Goal: Transaction & Acquisition: Purchase product/service

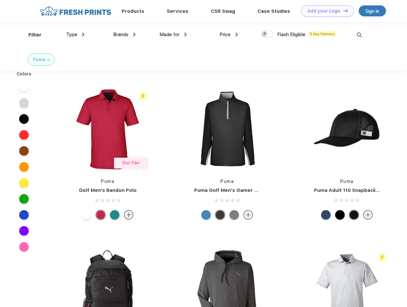
click at [325, 11] on link "Add your Logo Design Tool" at bounding box center [327, 10] width 53 height 11
click at [0, 0] on div "Design Tool" at bounding box center [0, 0] width 0 height 0
click at [343, 11] on link "Add your Logo Design Tool" at bounding box center [327, 10] width 53 height 11
click at [31, 35] on div "Filter" at bounding box center [34, 34] width 13 height 7
click at [75, 34] on span "Type" at bounding box center [71, 35] width 11 height 6
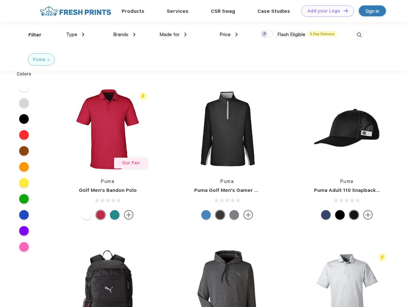
click at [124, 34] on span "Brands" at bounding box center [120, 35] width 15 height 6
click at [173, 34] on span "Made for" at bounding box center [169, 35] width 20 height 6
click at [229, 34] on span "Price" at bounding box center [224, 35] width 11 height 6
click at [267, 34] on div at bounding box center [267, 33] width 12 height 7
click at [265, 34] on input "checkbox" at bounding box center [263, 32] width 4 height 4
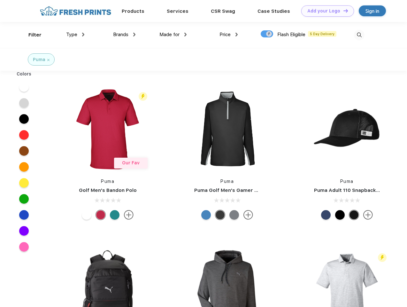
click at [359, 35] on img at bounding box center [359, 35] width 11 height 11
